Goal: Task Accomplishment & Management: Manage account settings

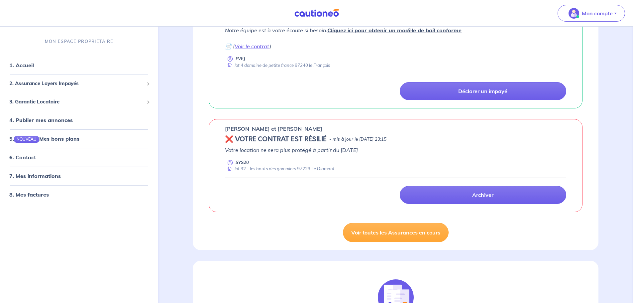
scroll to position [565, 0]
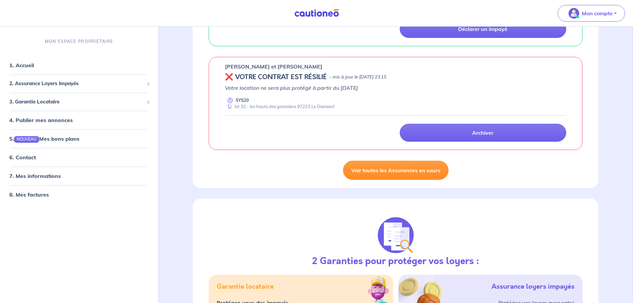
click at [382, 171] on link "Voir toutes les Assurances en cours" at bounding box center [396, 169] width 106 height 19
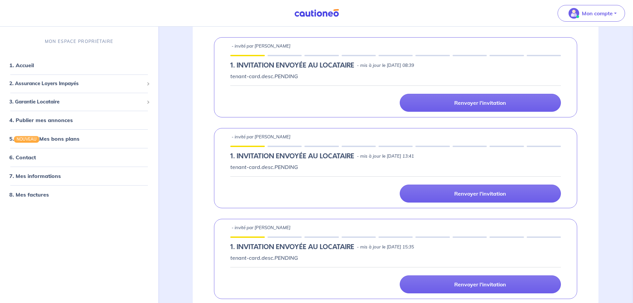
scroll to position [20, 0]
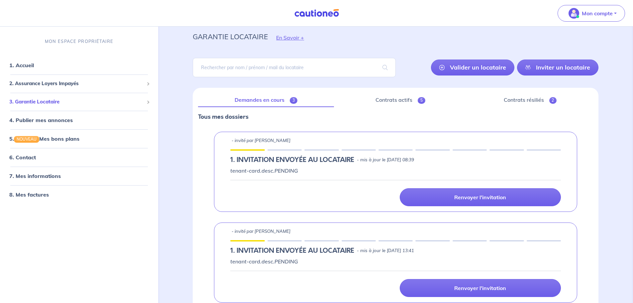
click at [30, 101] on span "3. Garantie Locataire" at bounding box center [76, 102] width 135 height 8
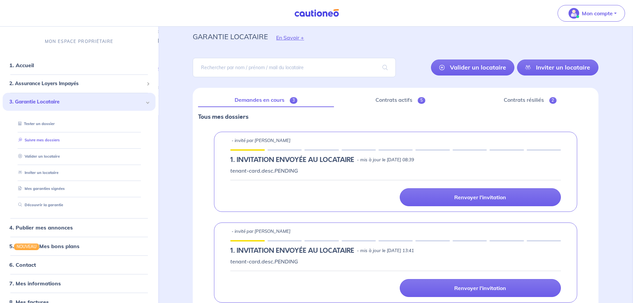
click at [45, 140] on link "Suivre mes dossiers" at bounding box center [38, 140] width 44 height 5
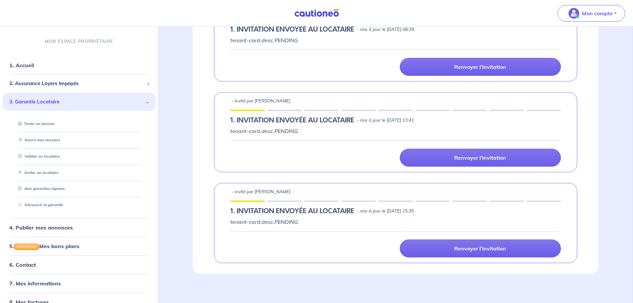
scroll to position [153, 0]
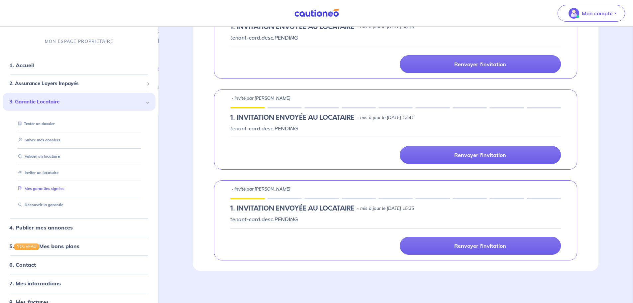
click at [46, 189] on link "Mes garanties signées" at bounding box center [40, 188] width 49 height 5
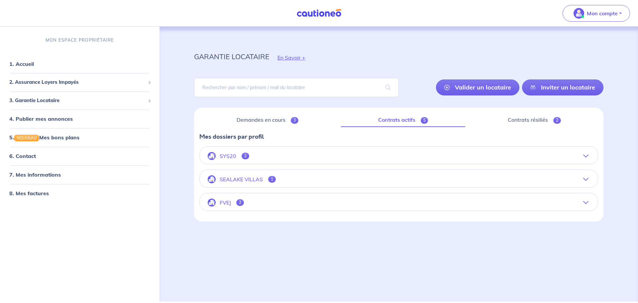
click at [586, 203] on icon "button" at bounding box center [585, 202] width 5 height 5
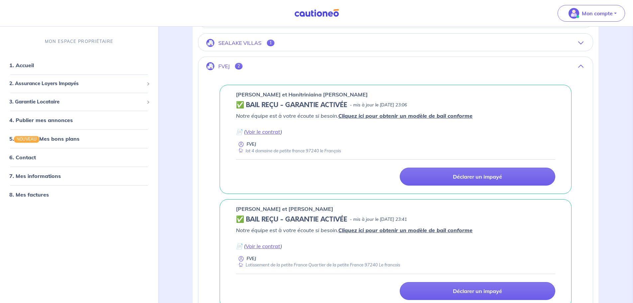
scroll to position [166, 0]
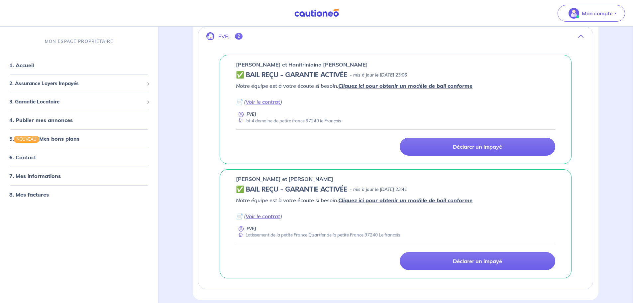
click at [255, 217] on link "Voir le contrat" at bounding box center [262, 216] width 35 height 7
